Goal: Task Accomplishment & Management: Use online tool/utility

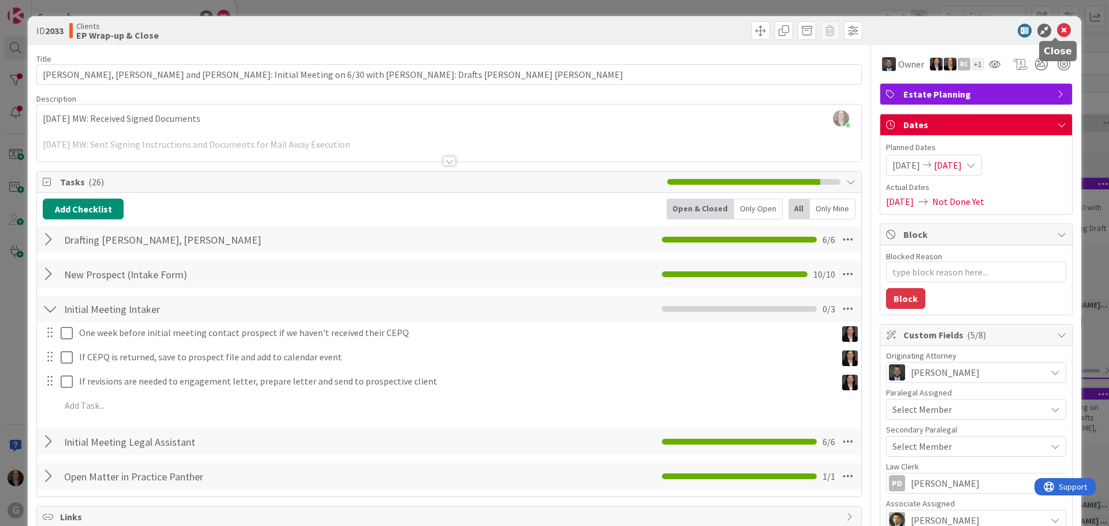
click at [1059, 27] on icon at bounding box center [1064, 31] width 14 height 14
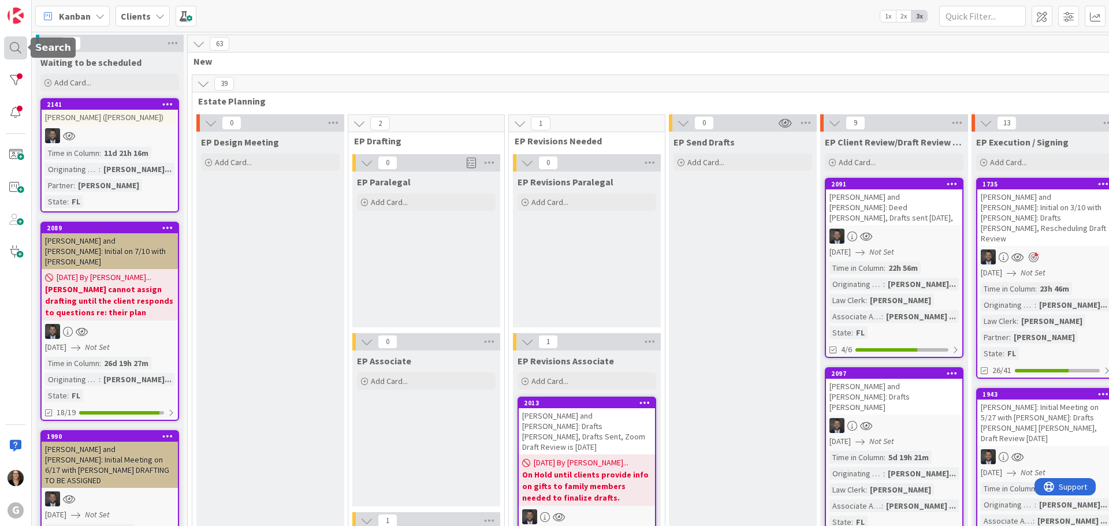
click at [14, 46] on div at bounding box center [15, 47] width 23 height 23
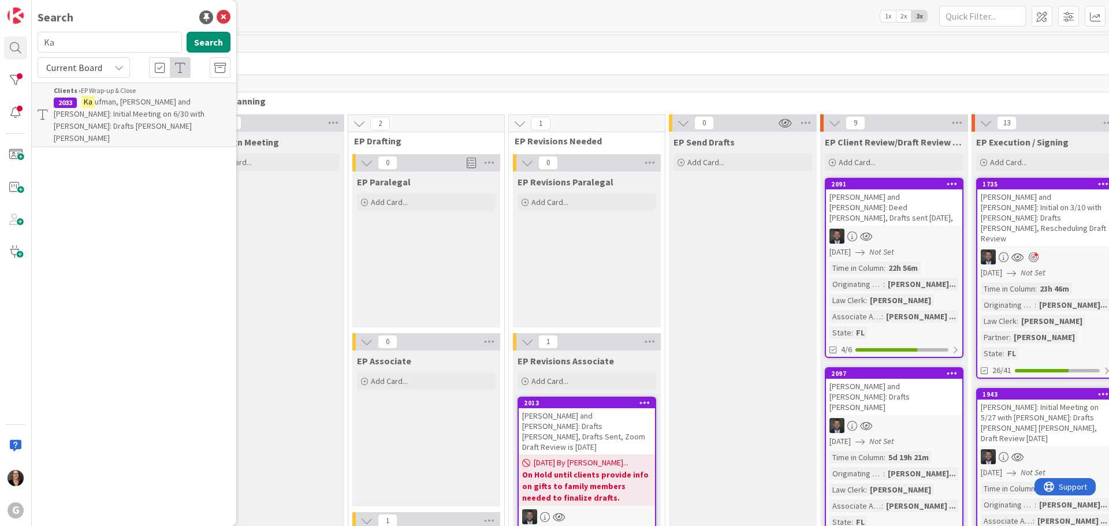
type input "K"
type input "[PERSON_NAME]"
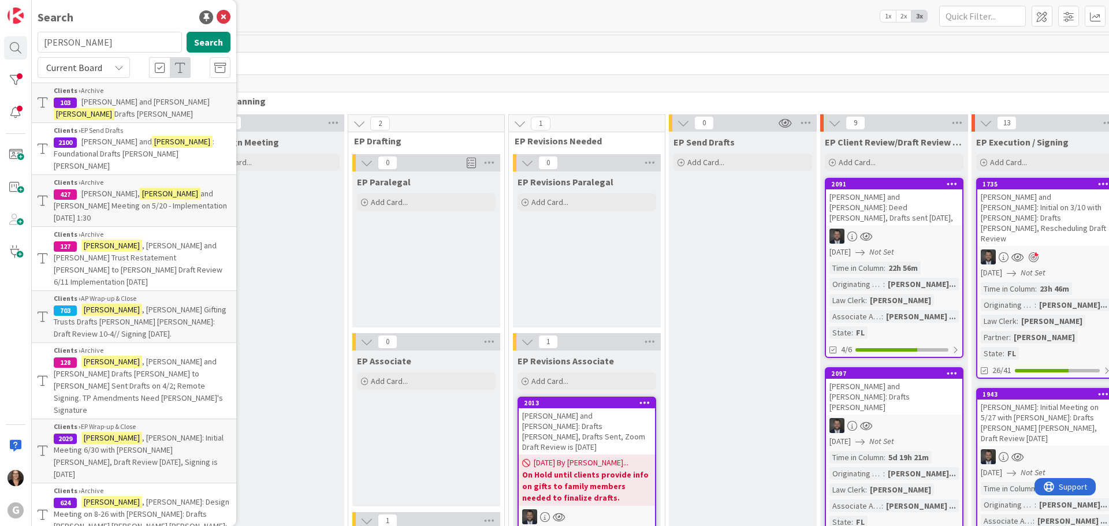
click at [129, 433] on span ", [PERSON_NAME]: Initial Meeting 6/30 with [PERSON_NAME] [PERSON_NAME], Draft R…" at bounding box center [139, 456] width 170 height 47
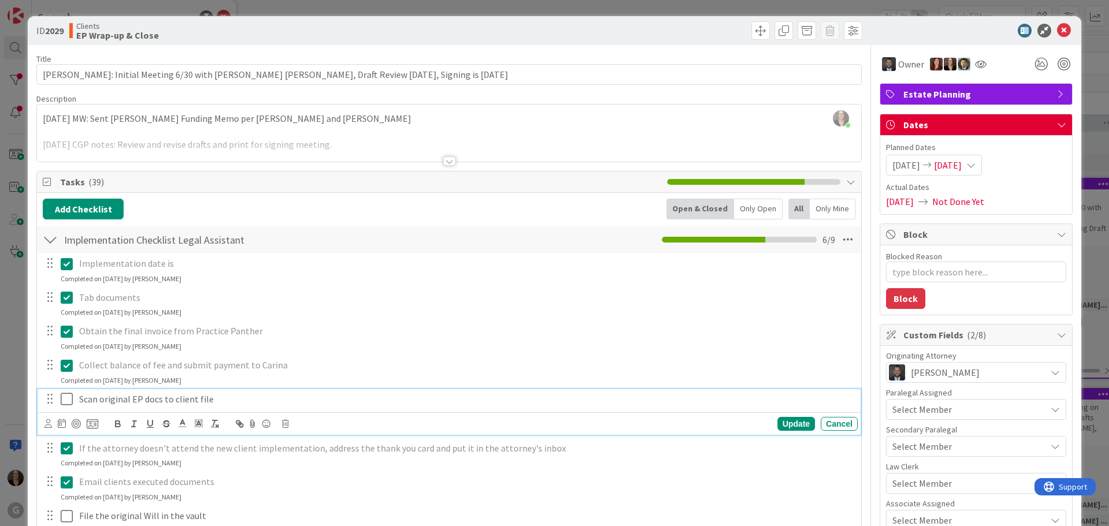
click at [66, 399] on icon at bounding box center [69, 399] width 17 height 14
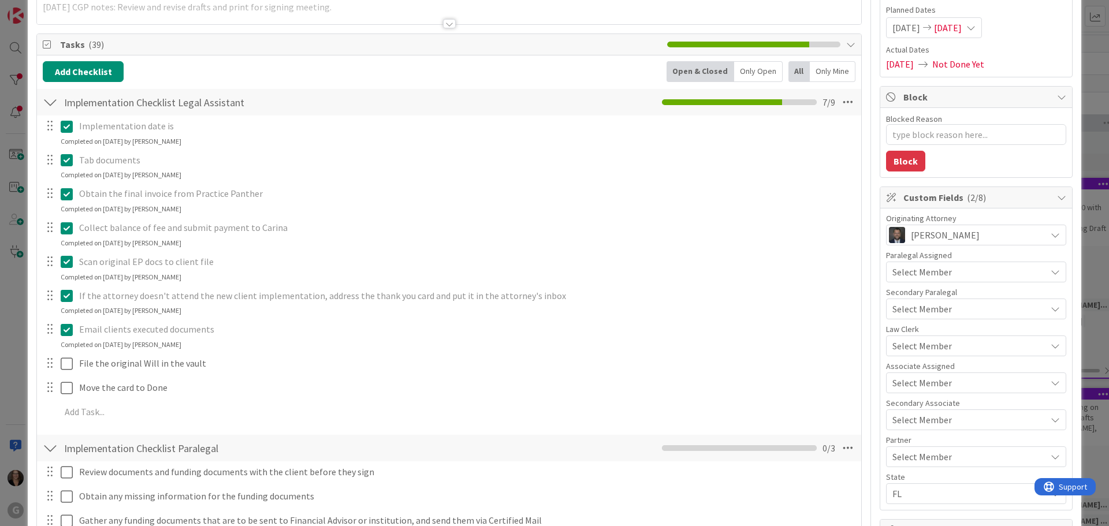
scroll to position [173, 0]
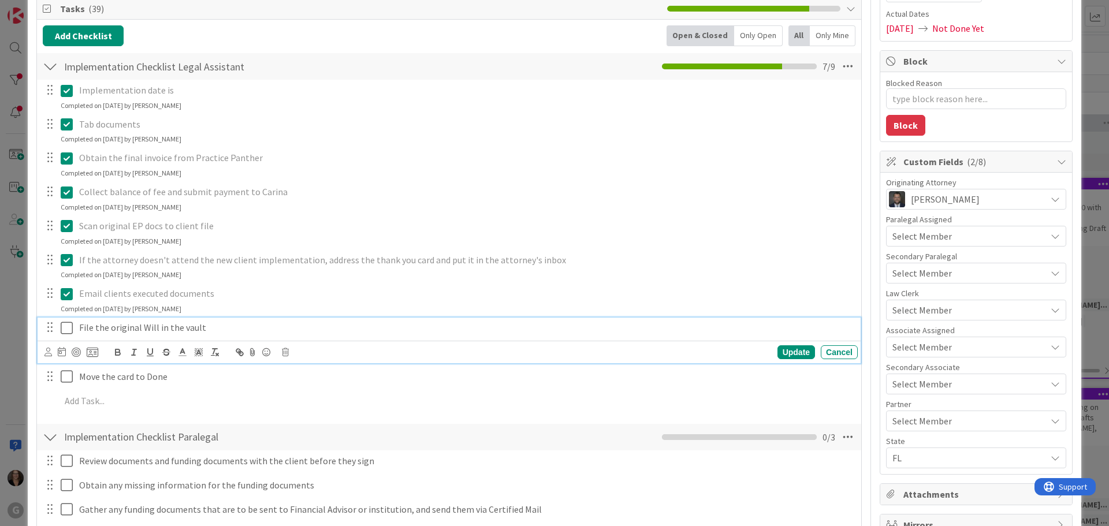
click at [67, 324] on icon at bounding box center [69, 328] width 17 height 14
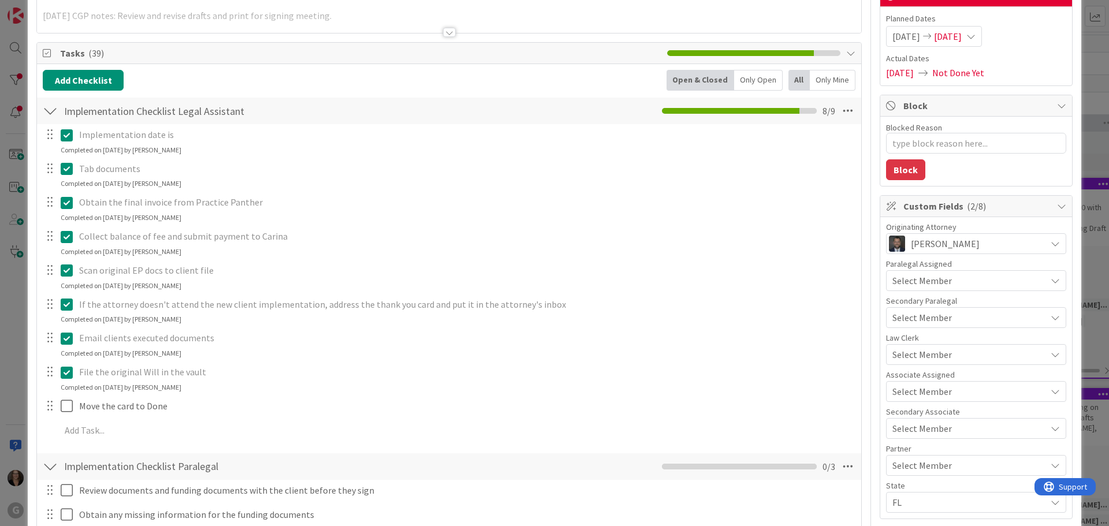
scroll to position [116, 0]
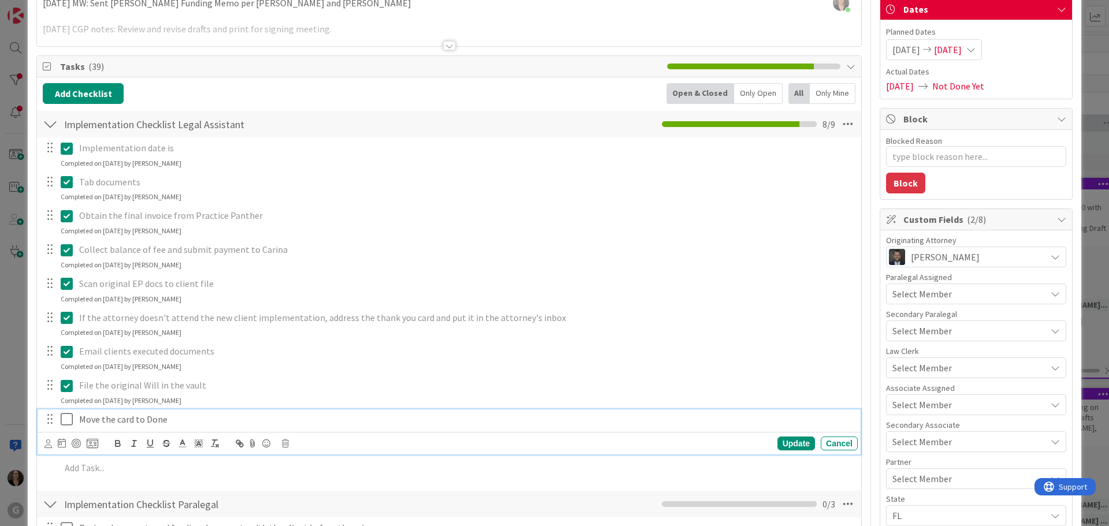
click at [169, 421] on p "Move the card to Done" at bounding box center [466, 419] width 774 height 13
click at [960, 89] on span "Not Done Yet" at bounding box center [958, 86] width 52 height 14
click at [67, 418] on icon at bounding box center [69, 419] width 17 height 14
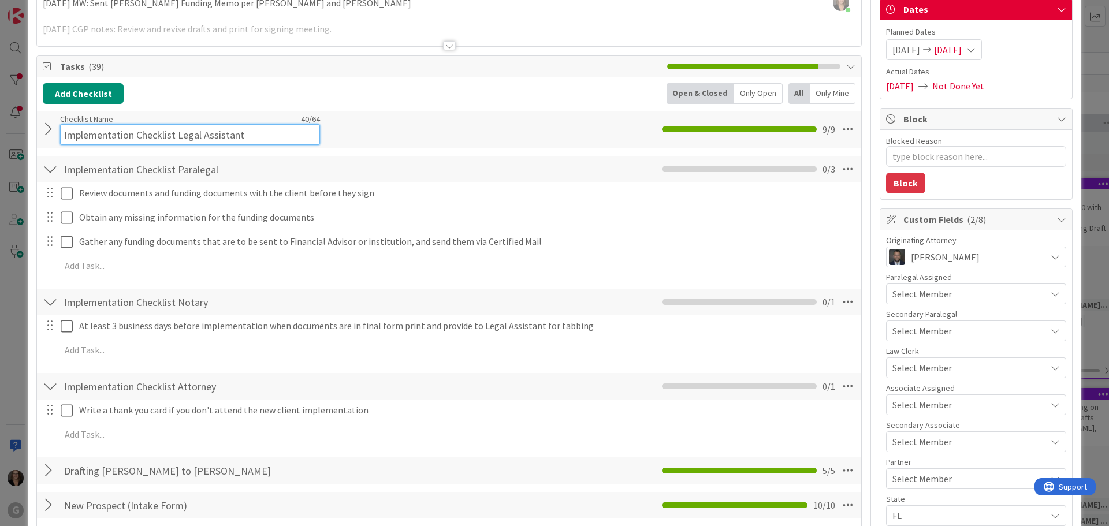
click at [87, 126] on input "Implementation Checklist Legal Assistant" at bounding box center [190, 134] width 260 height 21
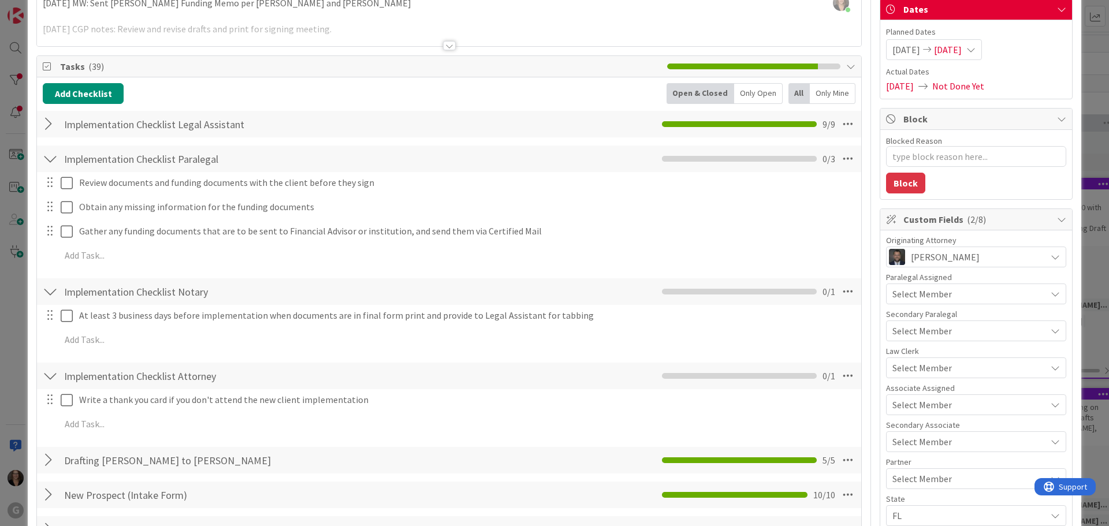
click at [43, 128] on div at bounding box center [50, 124] width 15 height 21
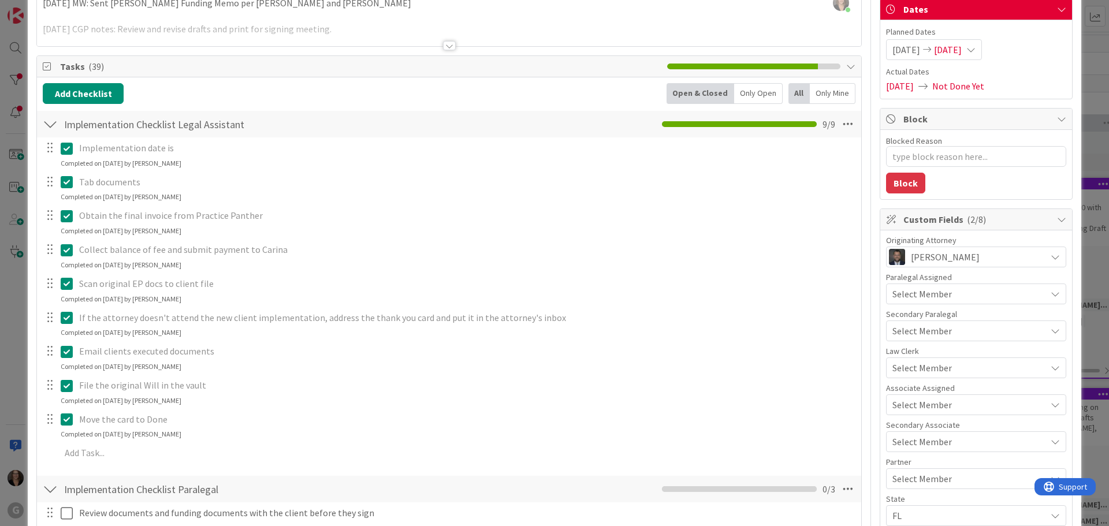
click at [177, 419] on p "Move the card to Done" at bounding box center [466, 419] width 774 height 13
click at [166, 422] on p "Move the card to Done" at bounding box center [466, 419] width 774 height 13
click at [68, 418] on icon at bounding box center [69, 419] width 17 height 14
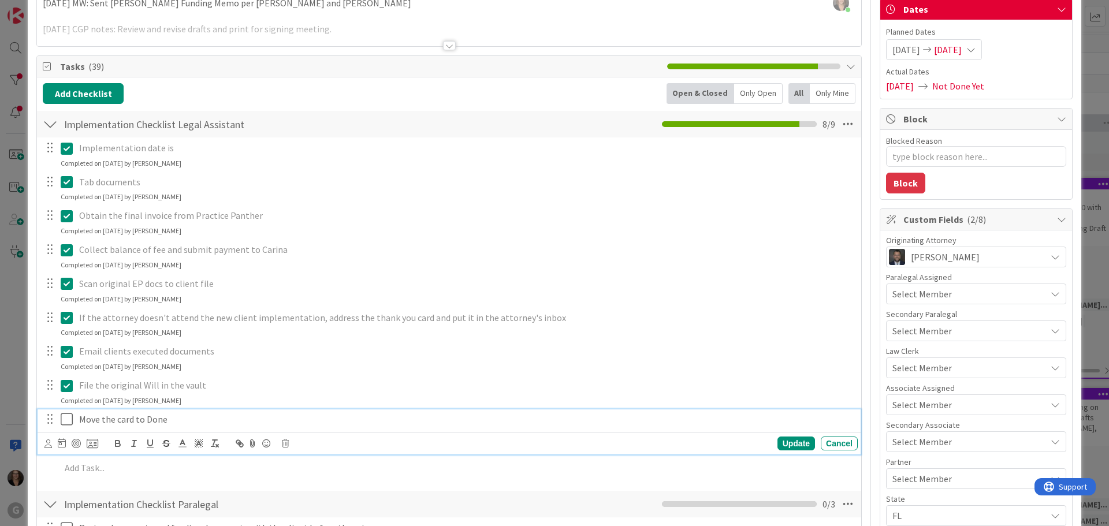
type textarea "x"
click at [169, 422] on p "Move the card to Done" at bounding box center [466, 419] width 774 height 13
click at [66, 421] on icon at bounding box center [69, 419] width 17 height 14
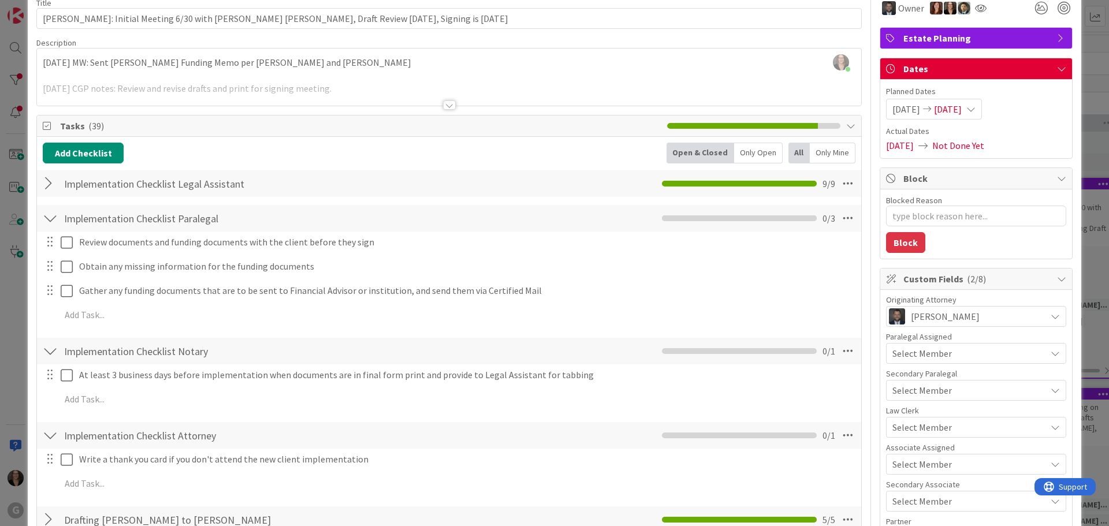
scroll to position [0, 0]
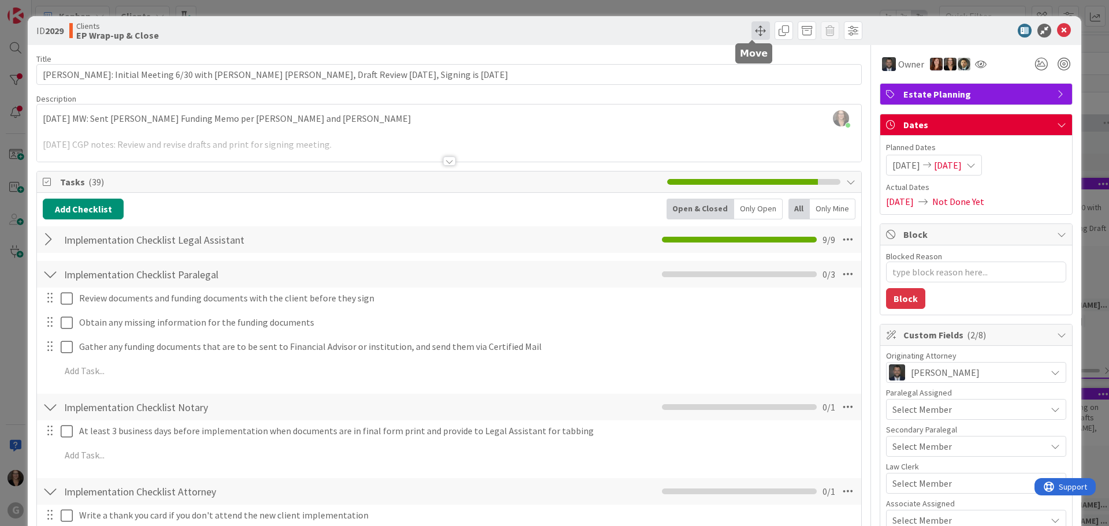
click at [752, 30] on span at bounding box center [761, 30] width 18 height 18
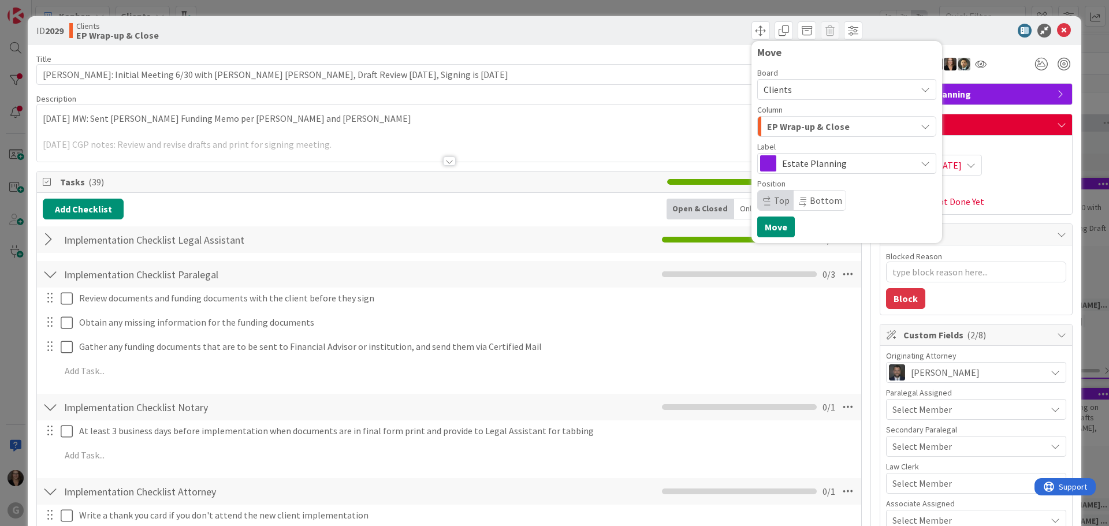
click at [921, 125] on icon "button" at bounding box center [925, 126] width 9 height 9
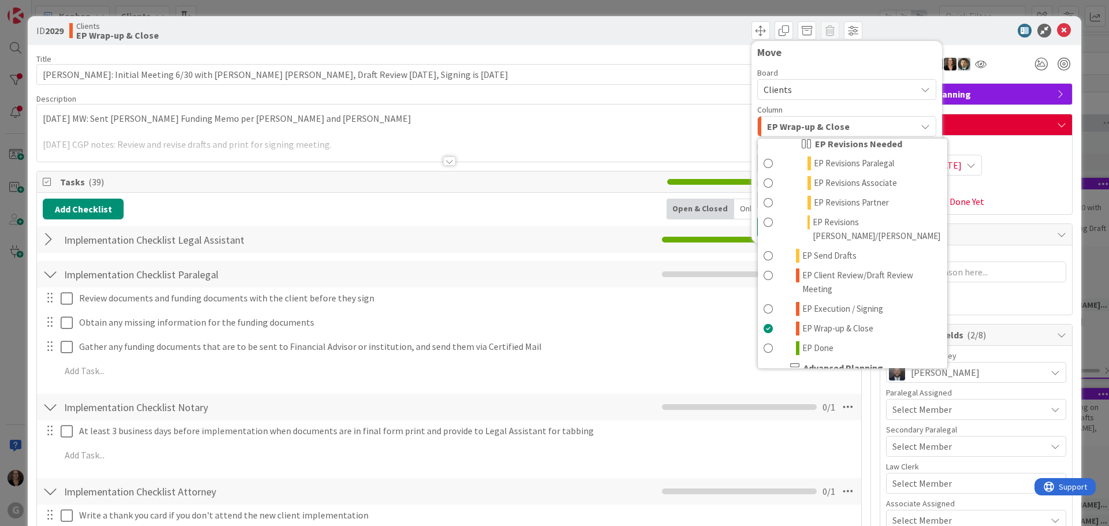
scroll to position [231, 0]
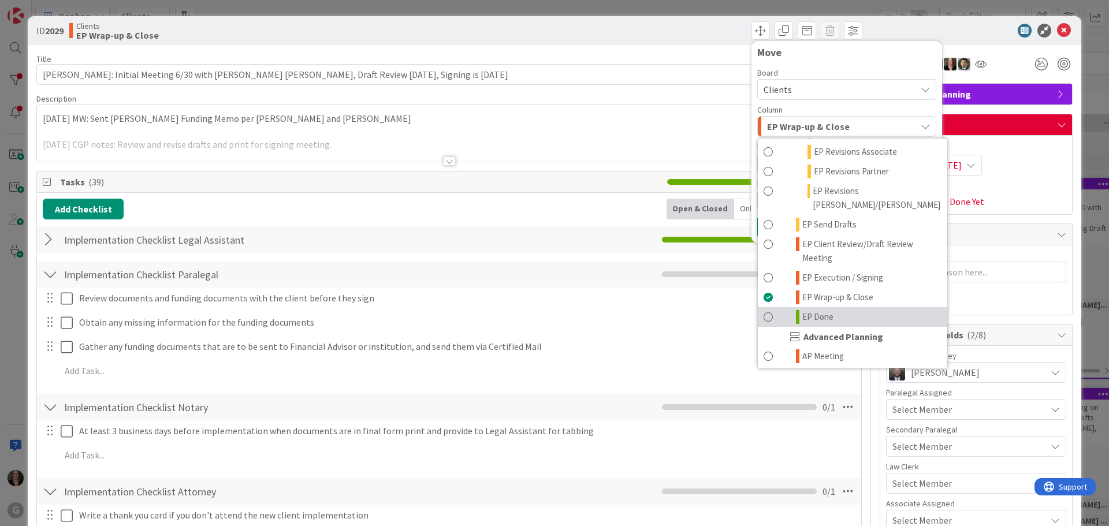
click at [764, 310] on span at bounding box center [768, 317] width 9 height 14
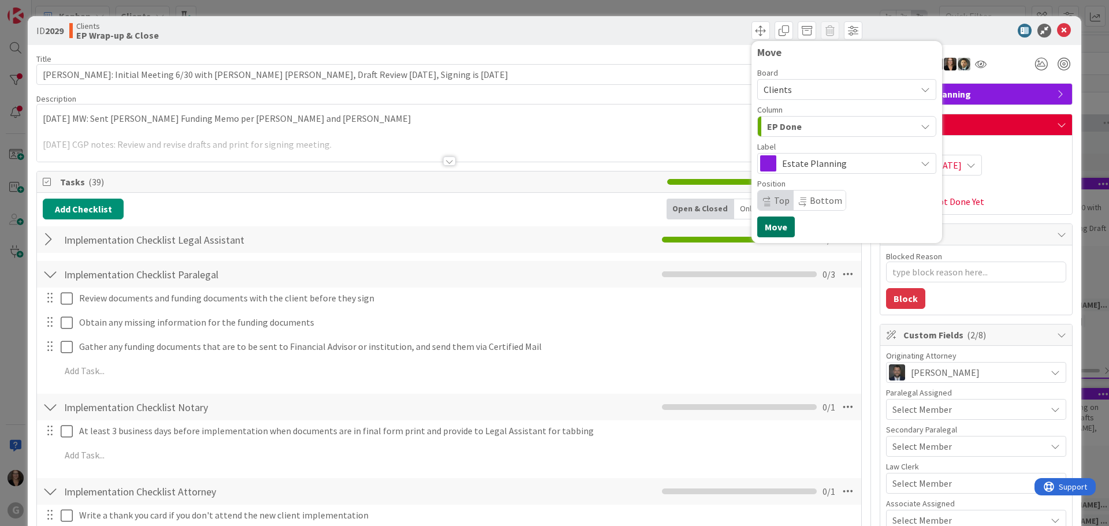
click at [763, 230] on button "Move" at bounding box center [776, 227] width 38 height 21
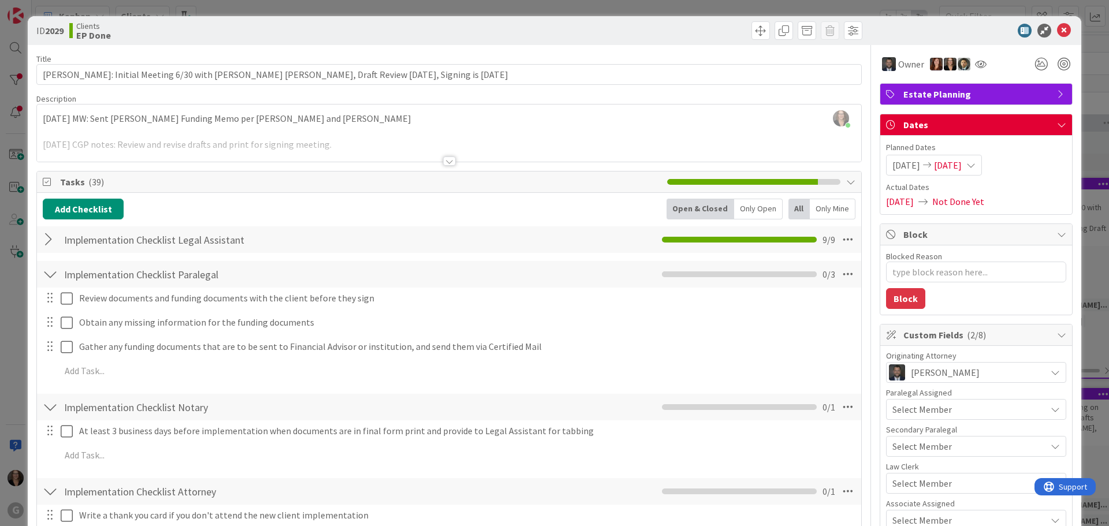
type textarea "x"
